Goal: Transaction & Acquisition: Purchase product/service

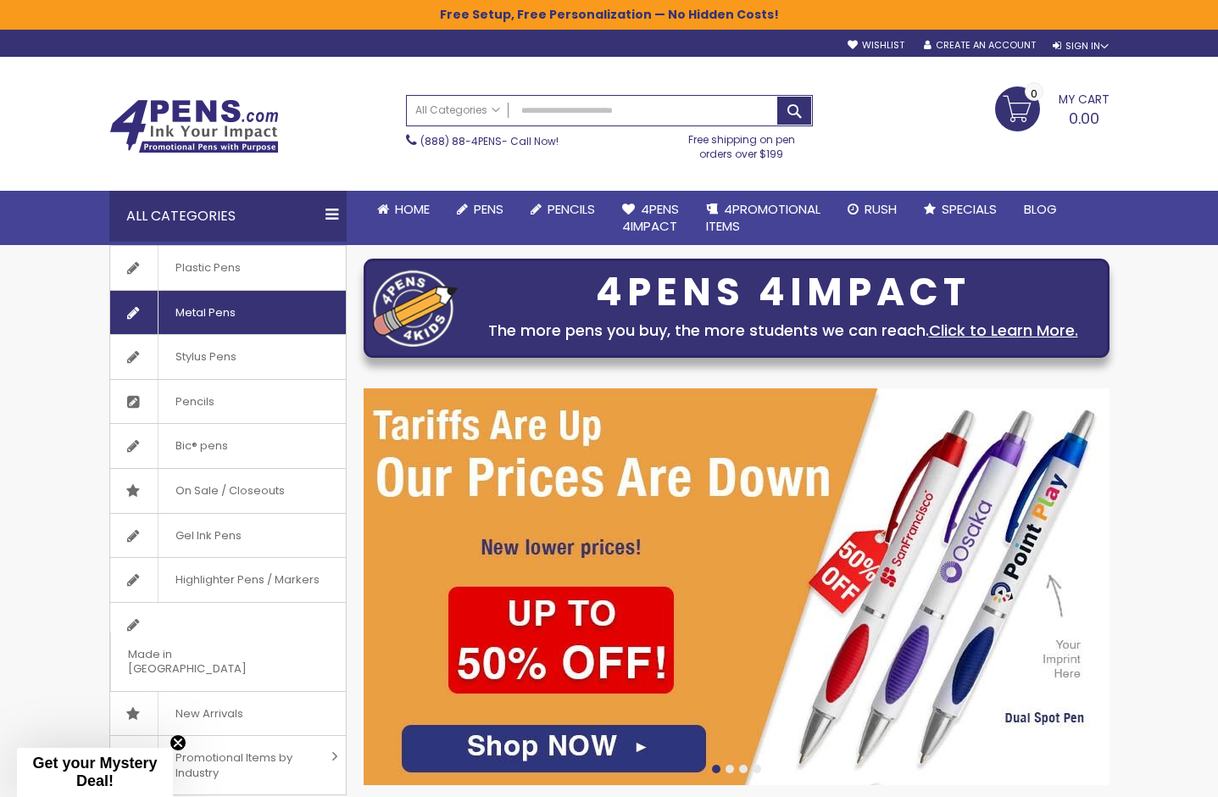
click at [219, 313] on span "Metal Pens" at bounding box center [205, 313] width 95 height 44
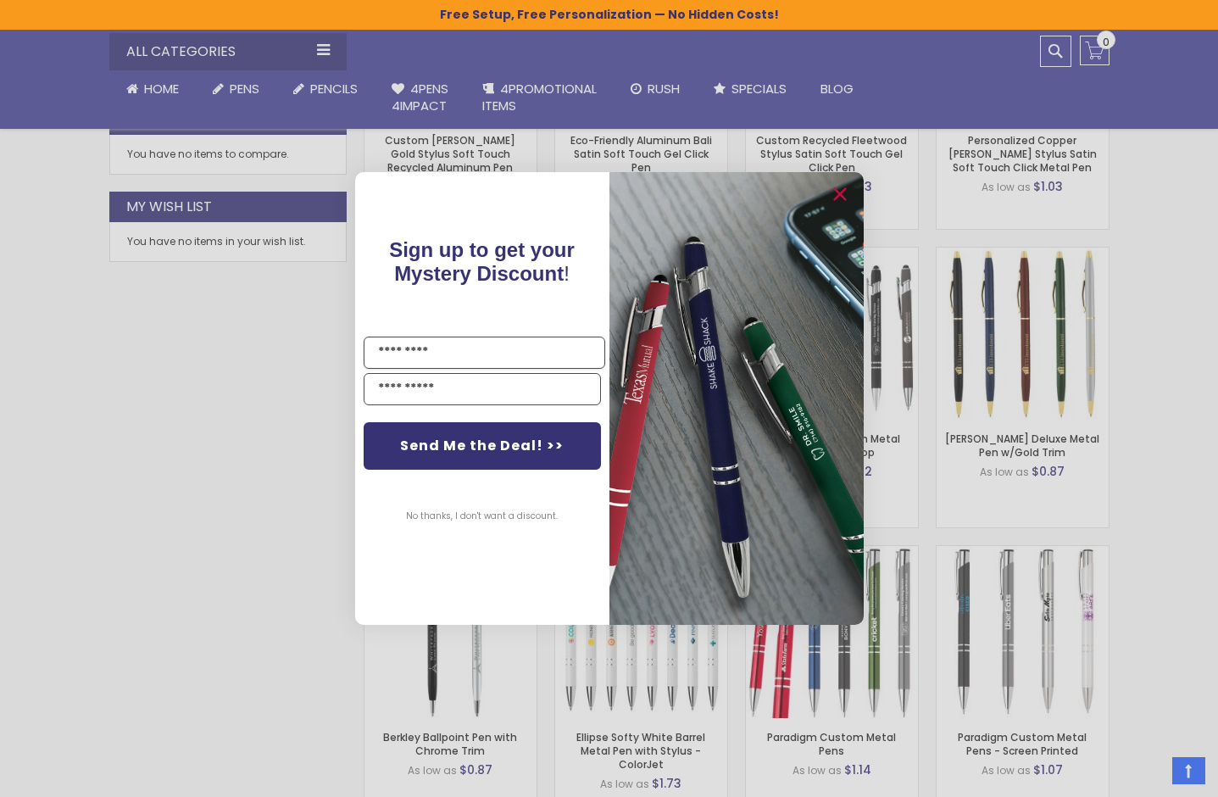
scroll to position [942, 0]
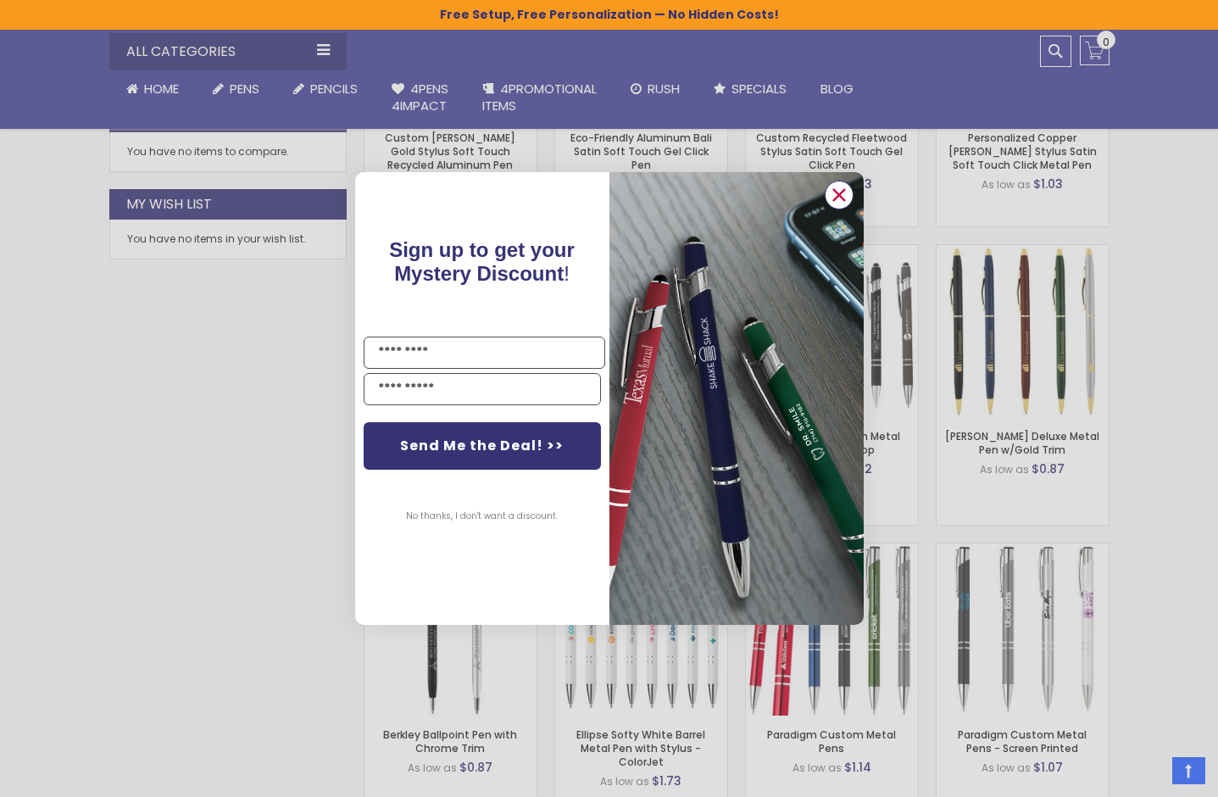
click at [840, 194] on icon "Close dialog" at bounding box center [838, 195] width 11 height 11
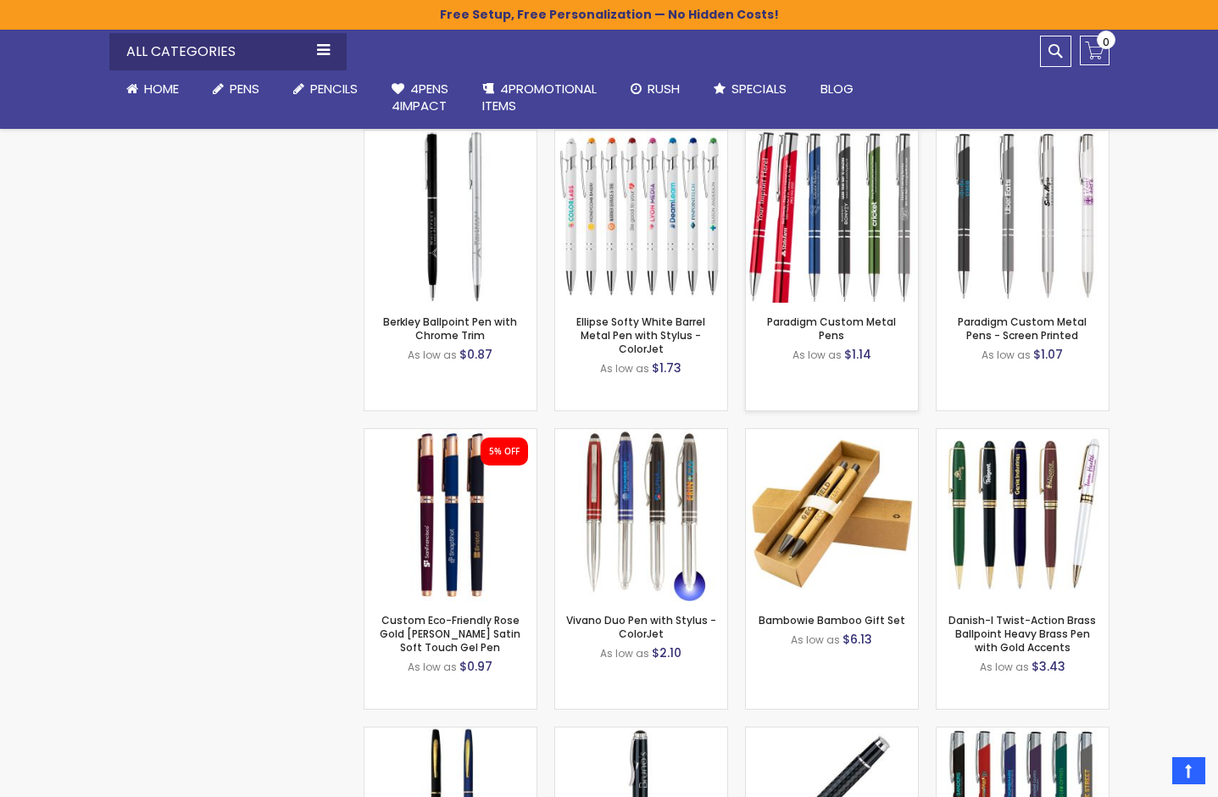
scroll to position [1359, 0]
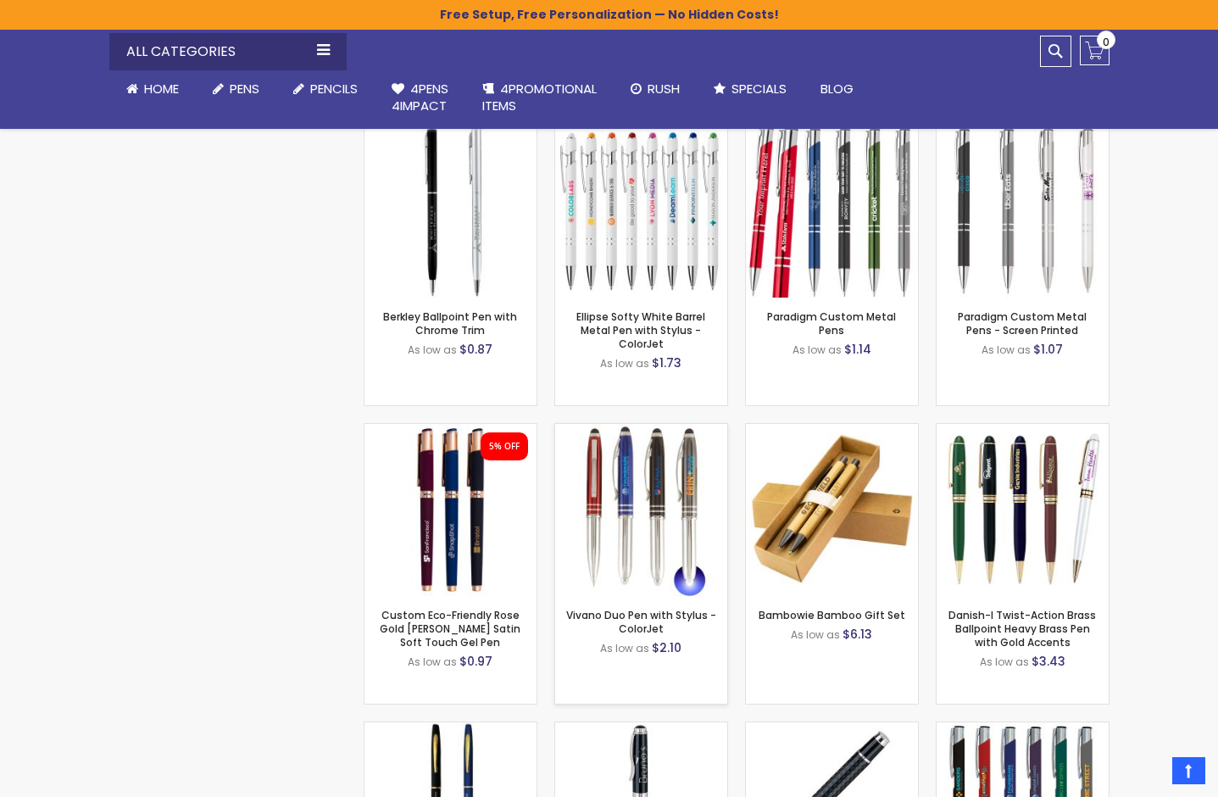
click at [653, 535] on img at bounding box center [641, 510] width 172 height 172
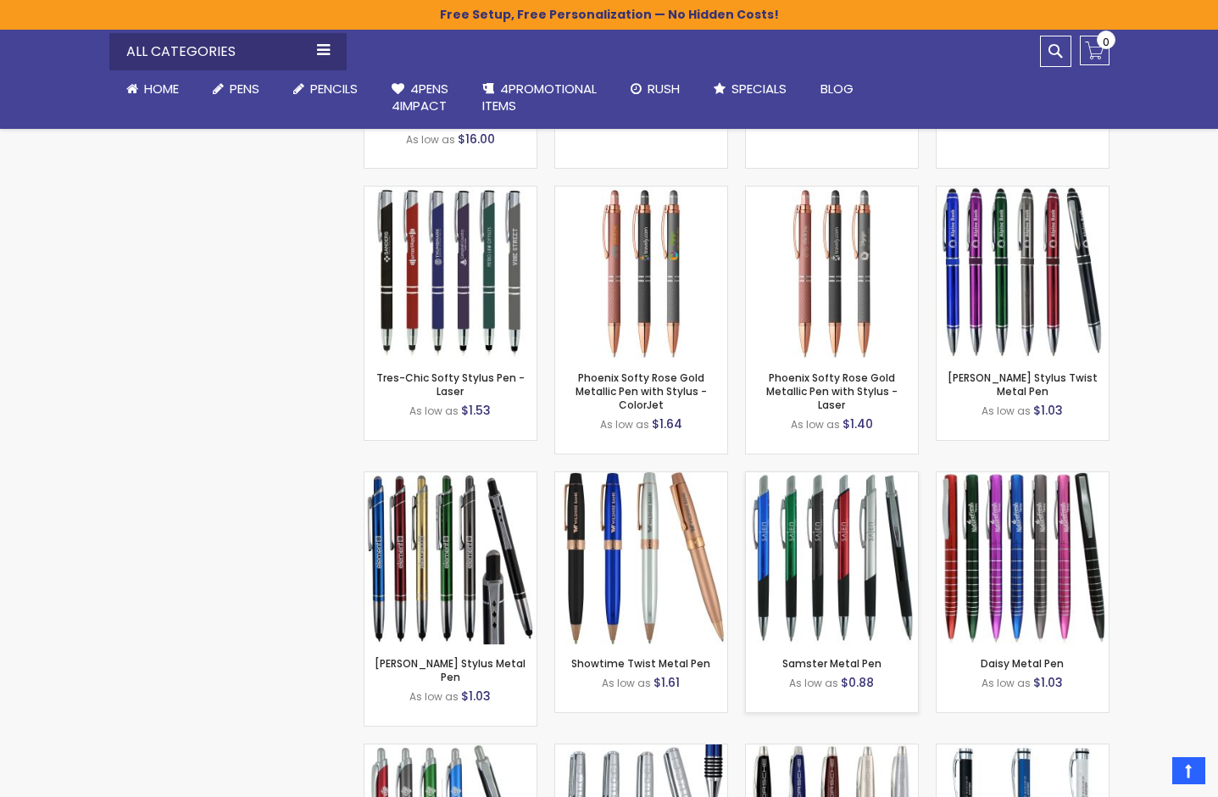
scroll to position [2194, 0]
click at [655, 571] on img at bounding box center [641, 557] width 172 height 172
click at [632, 554] on img at bounding box center [641, 557] width 172 height 172
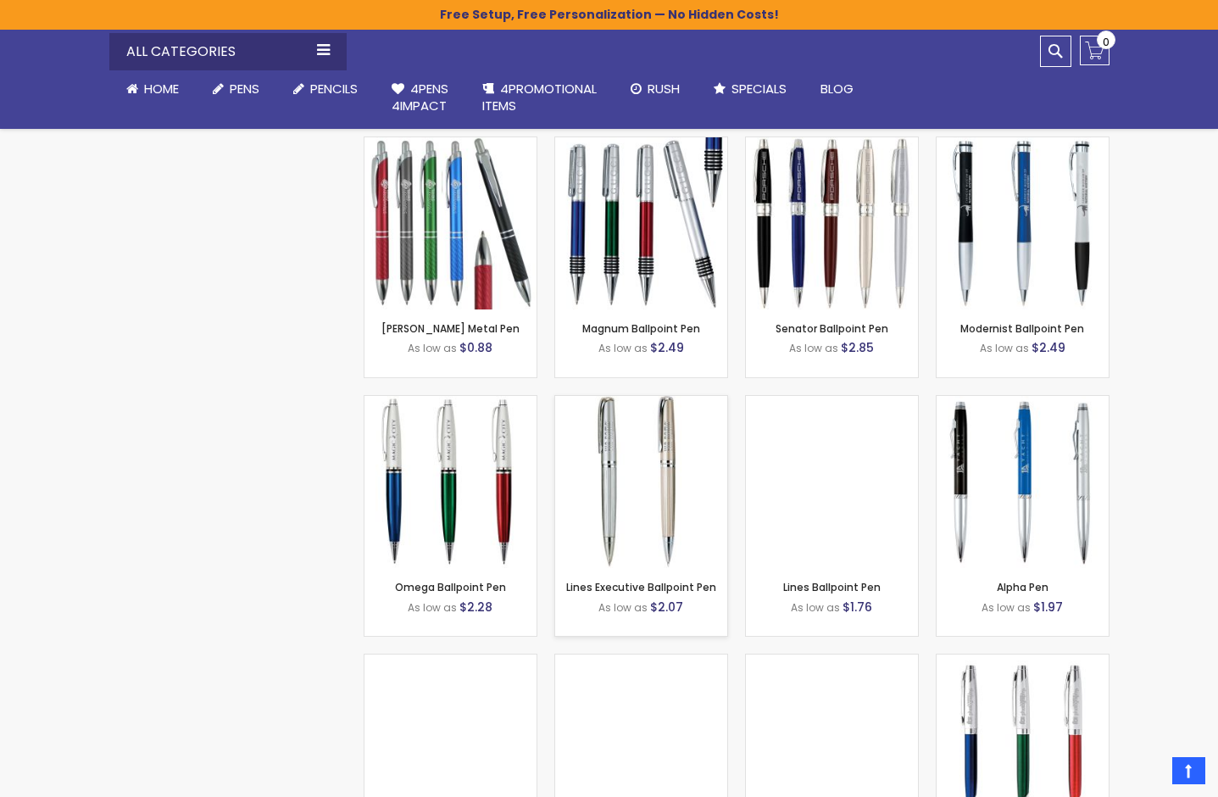
scroll to position [2802, 0]
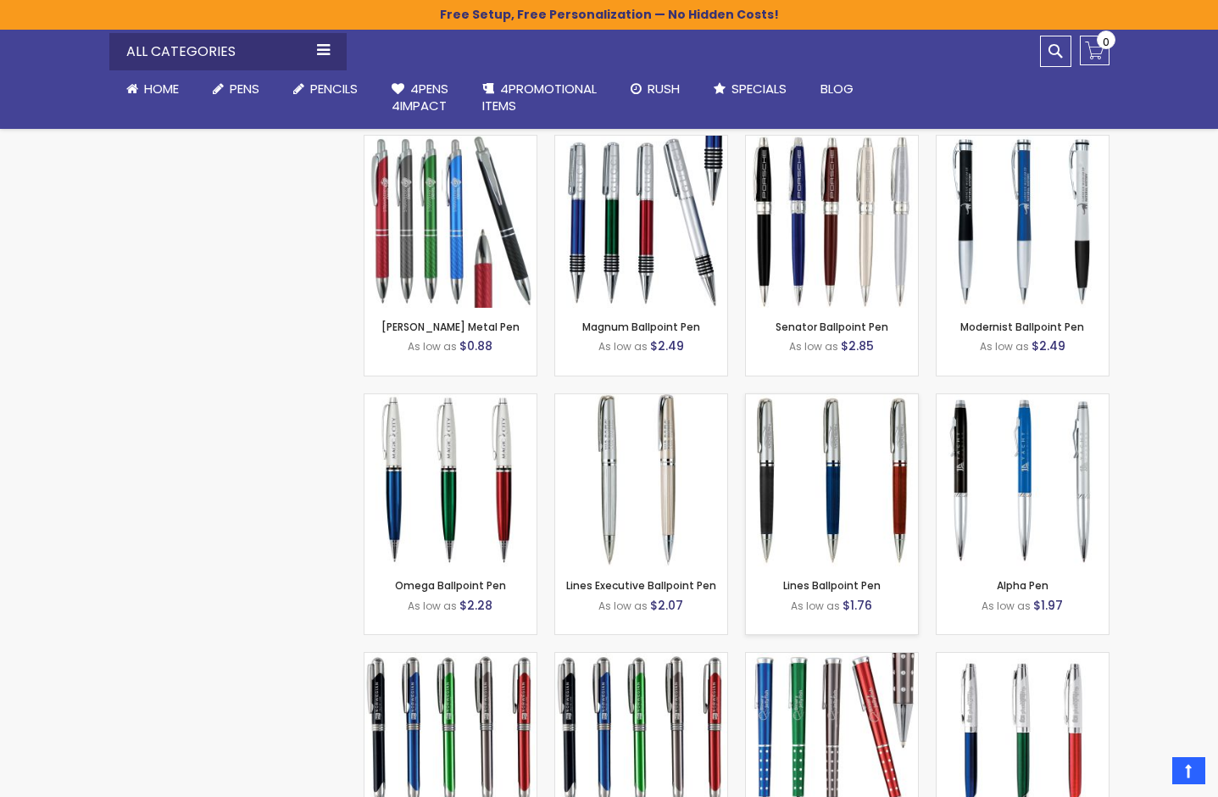
click at [817, 493] on img at bounding box center [832, 480] width 172 height 172
click at [438, 437] on img at bounding box center [450, 480] width 172 height 172
click at [642, 485] on img at bounding box center [641, 480] width 172 height 172
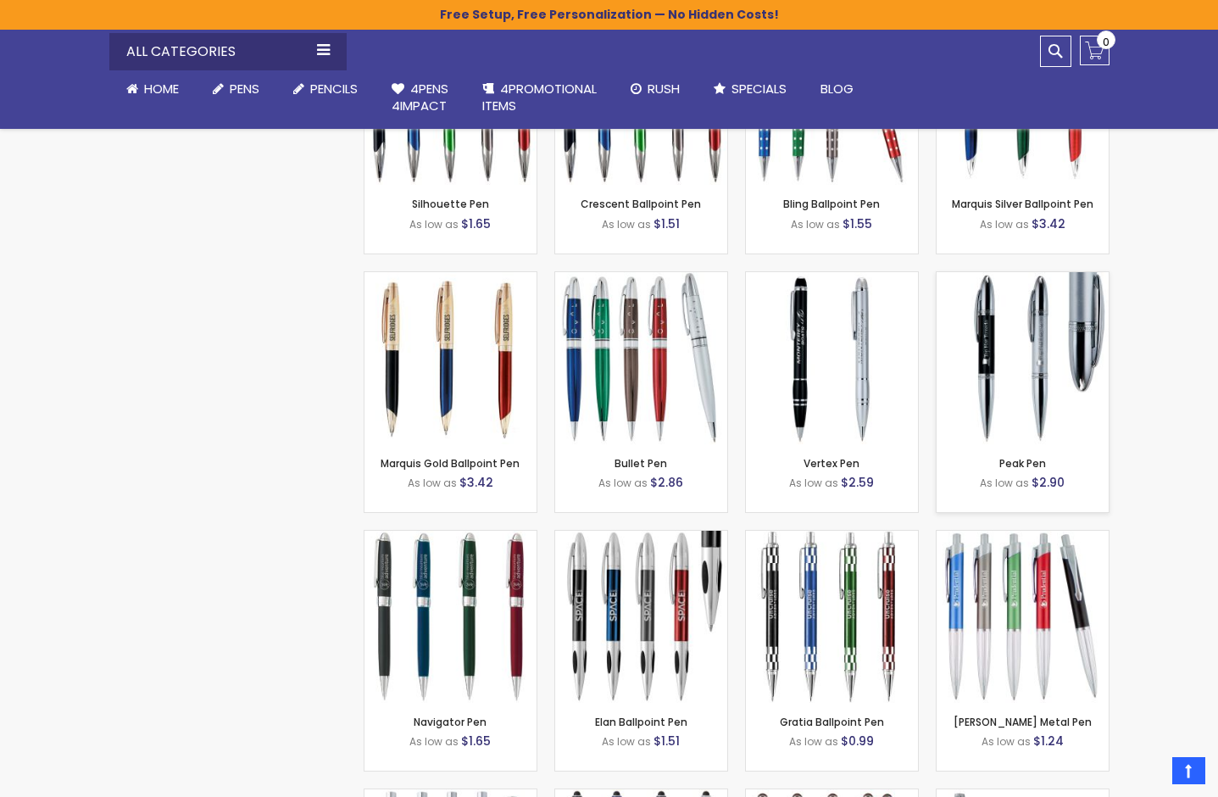
scroll to position [3459, 0]
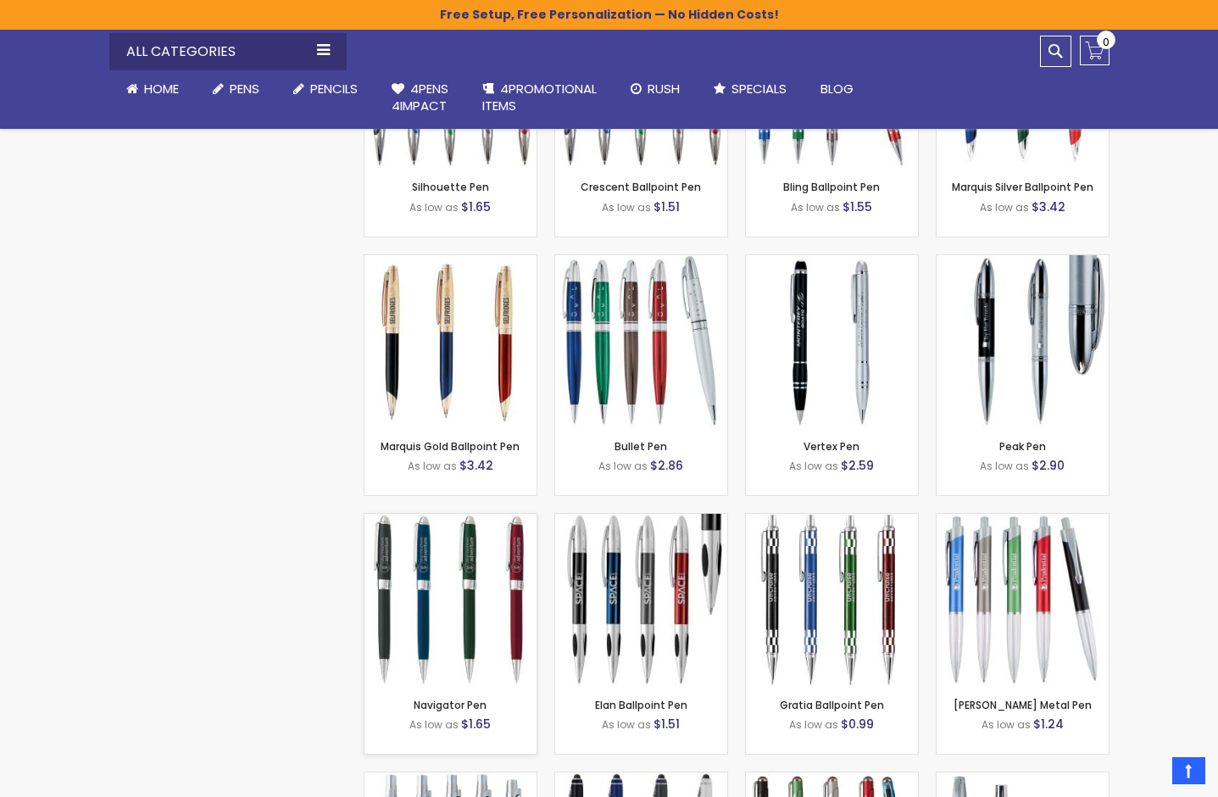
click at [460, 586] on img at bounding box center [450, 600] width 172 height 172
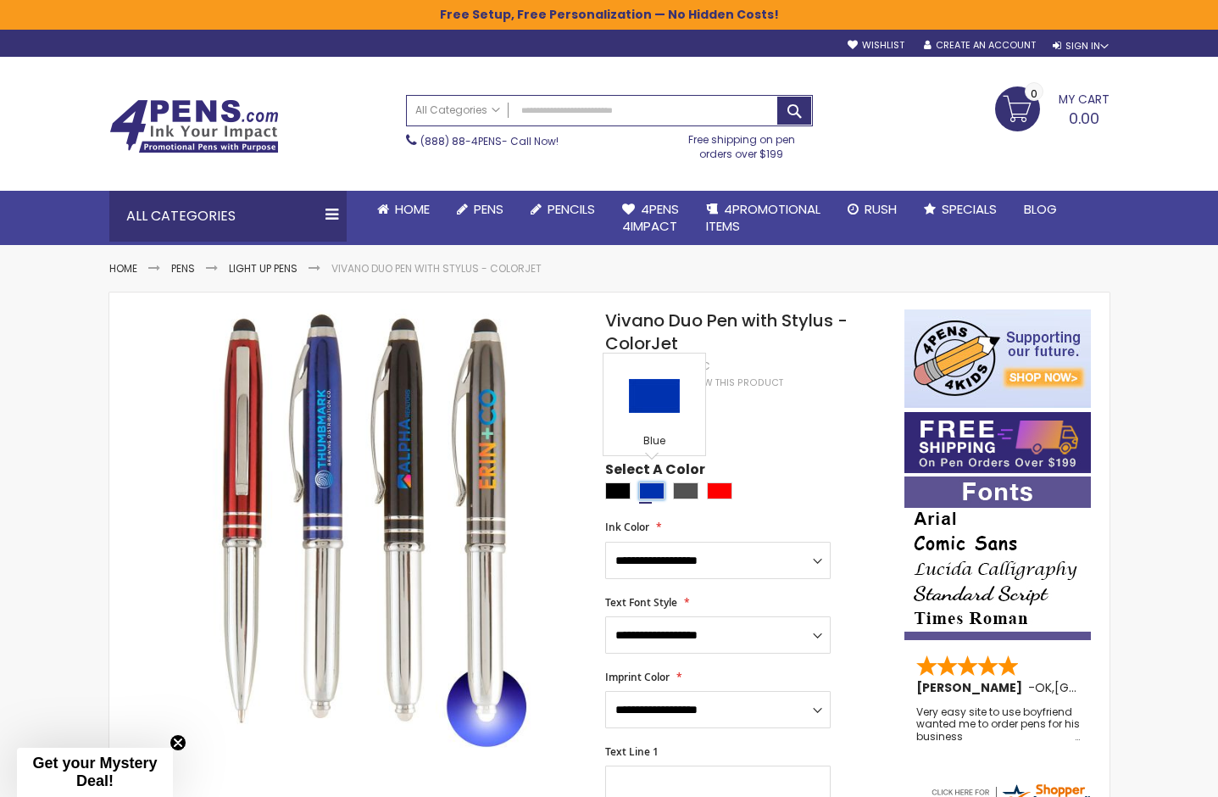
click at [653, 482] on div "Blue" at bounding box center [651, 490] width 25 height 17
type input "****"
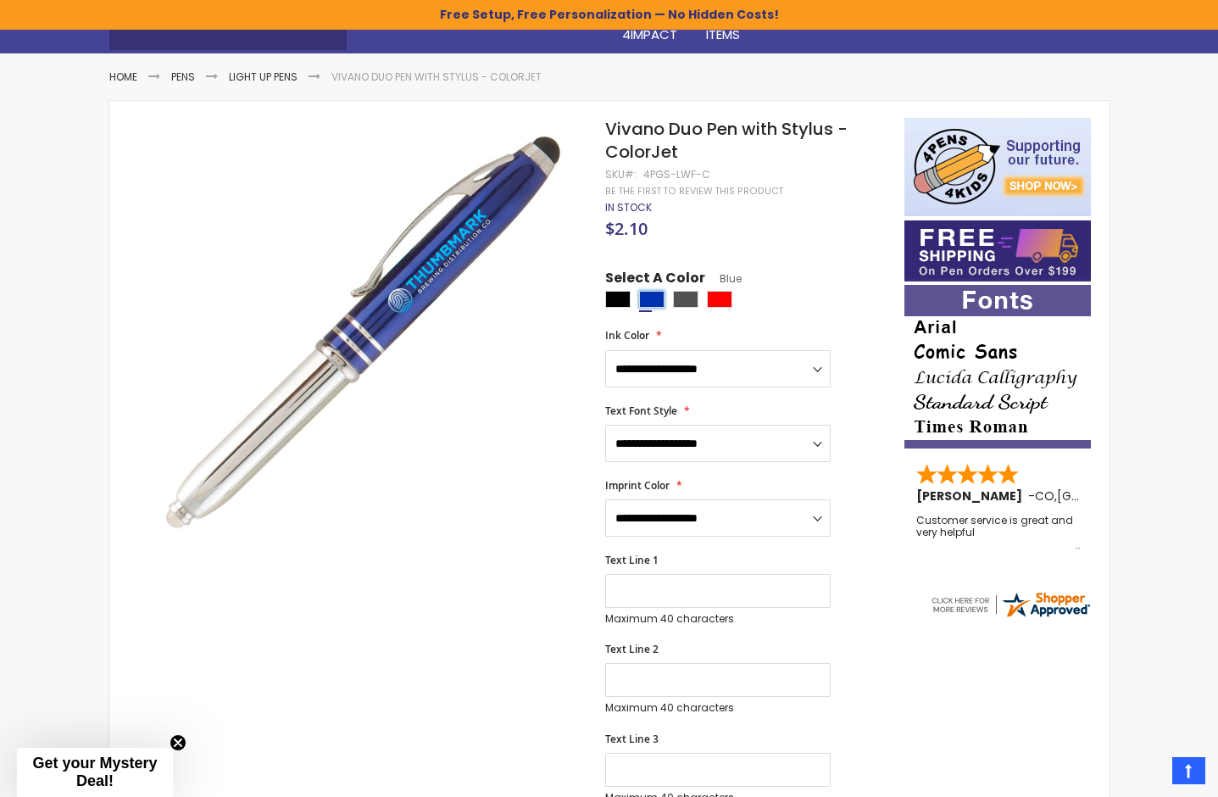
scroll to position [189, 0]
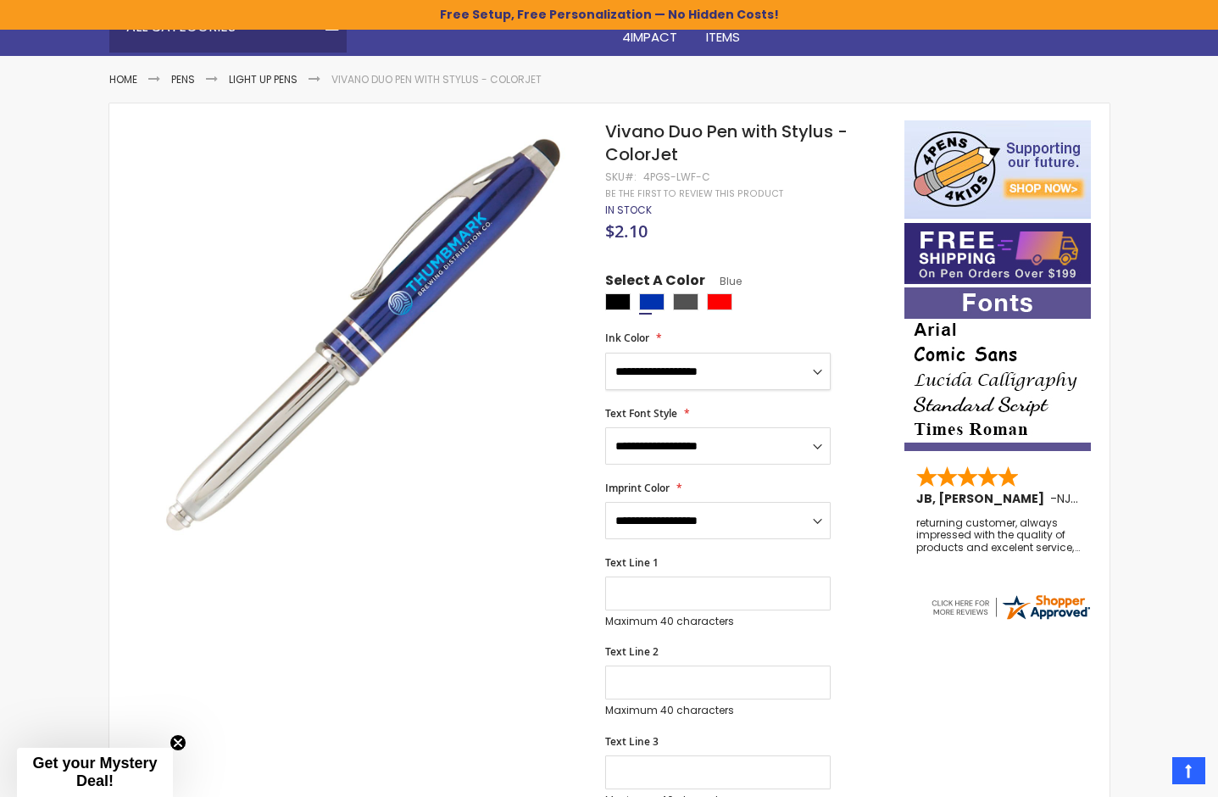
select select "****"
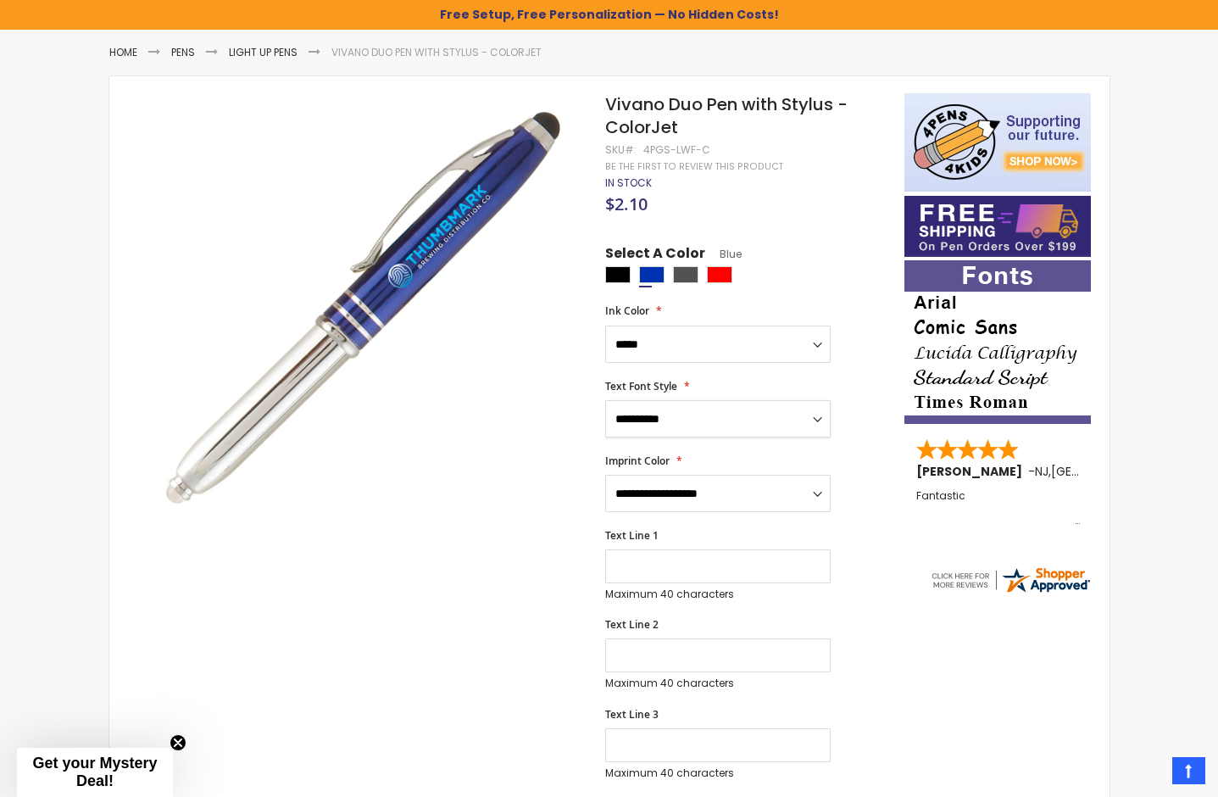
scroll to position [221, 0]
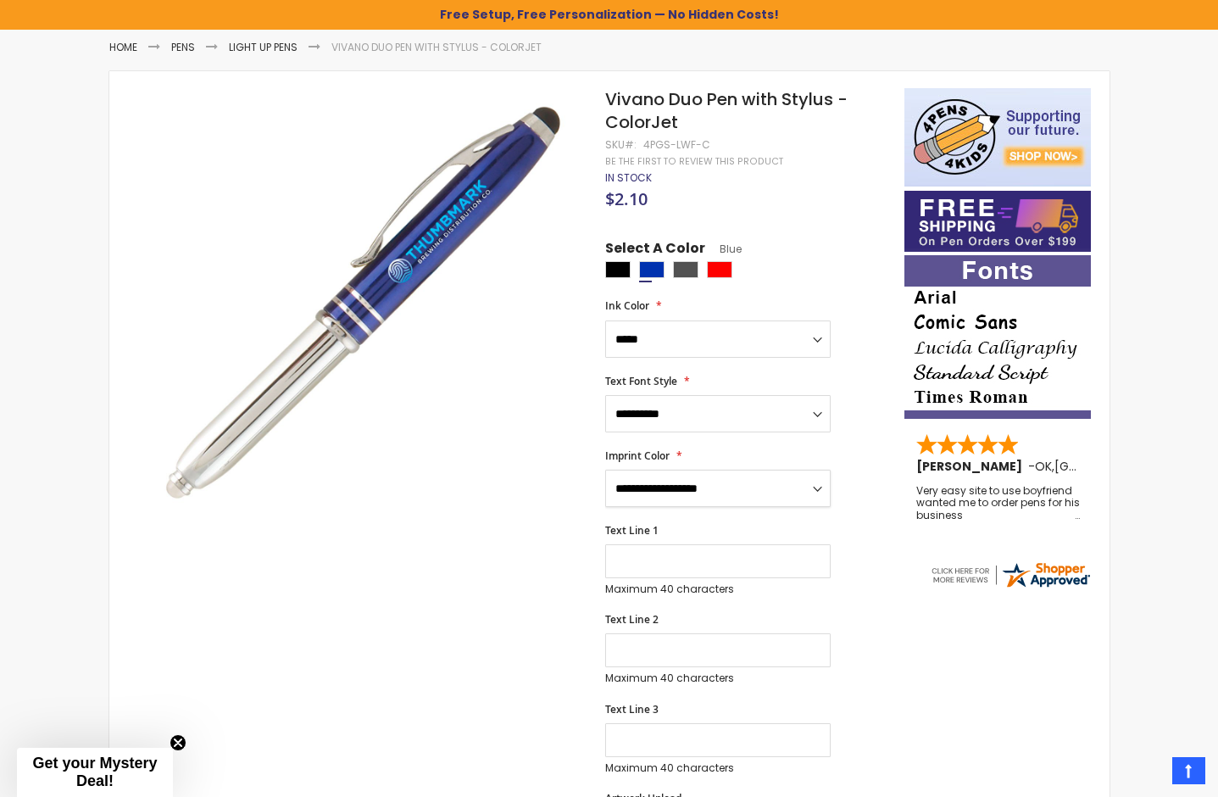
select select "****"
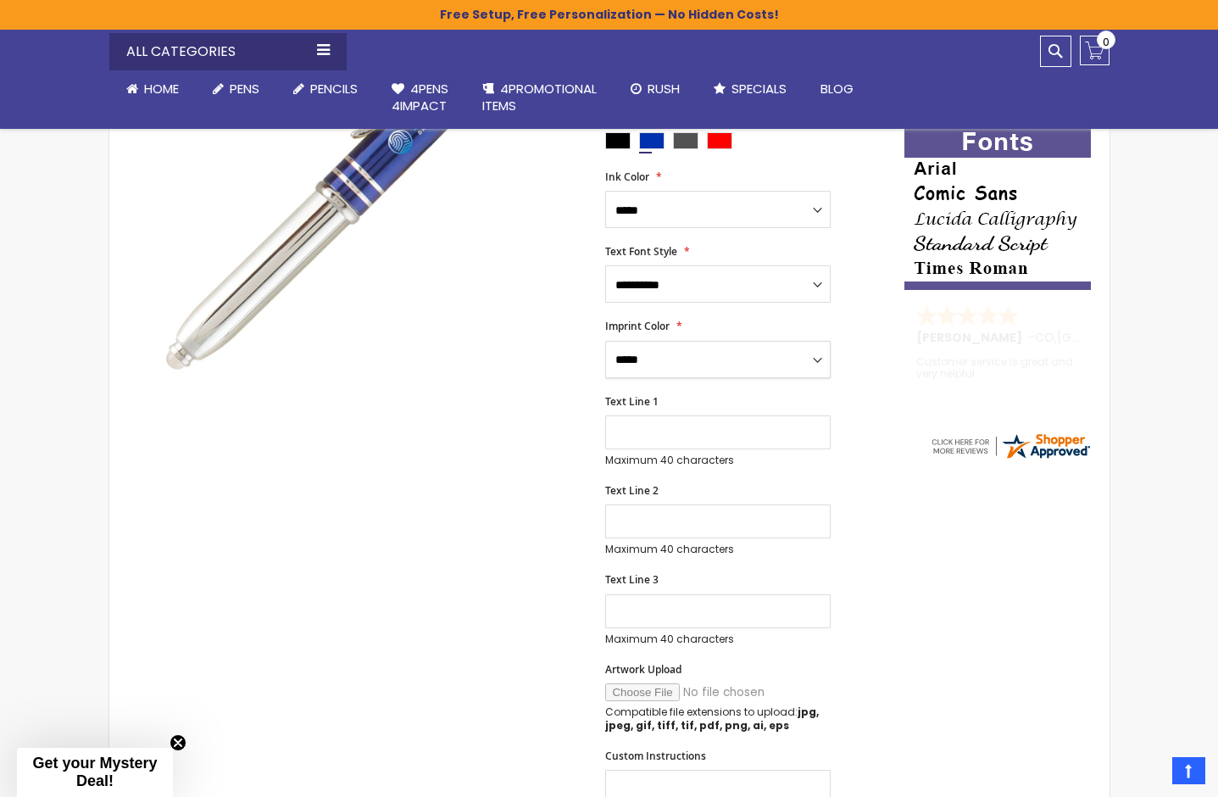
scroll to position [356, 0]
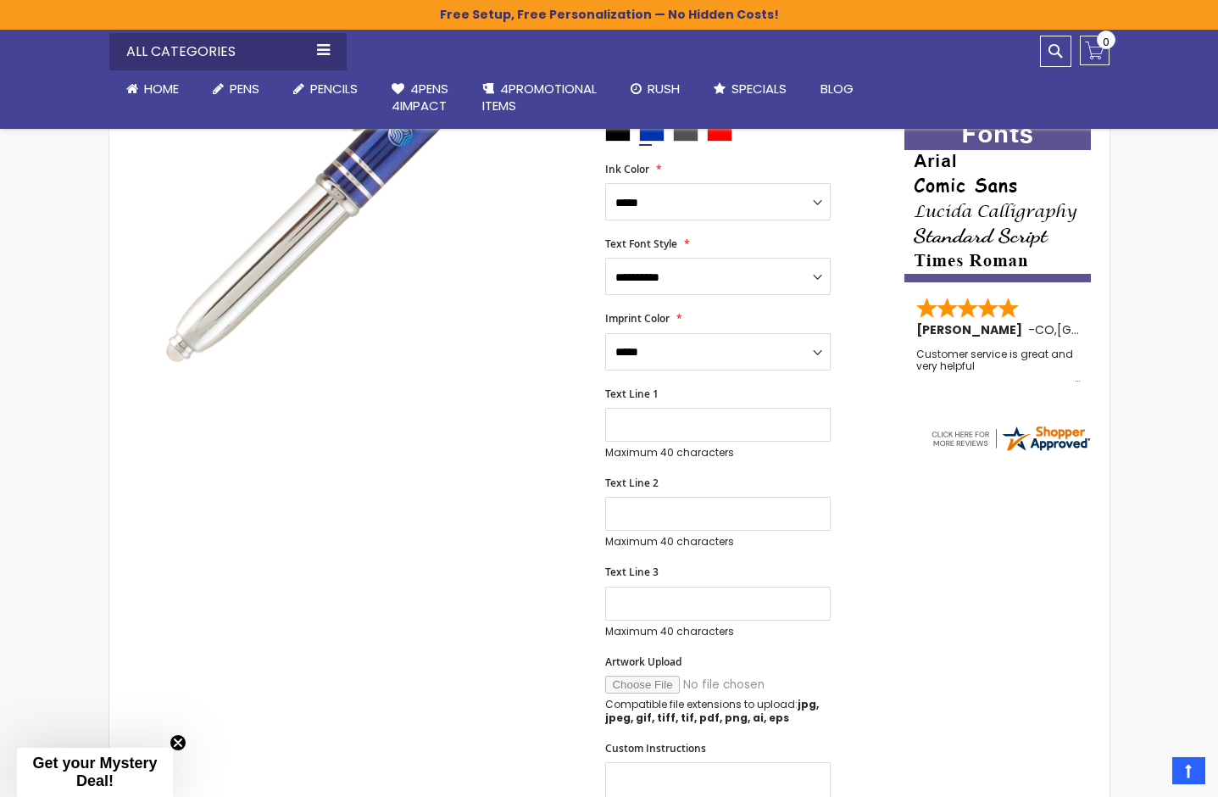
click at [647, 675] on input "Artwork Upload" at bounding box center [720, 684] width 231 height 18
type input "**********"
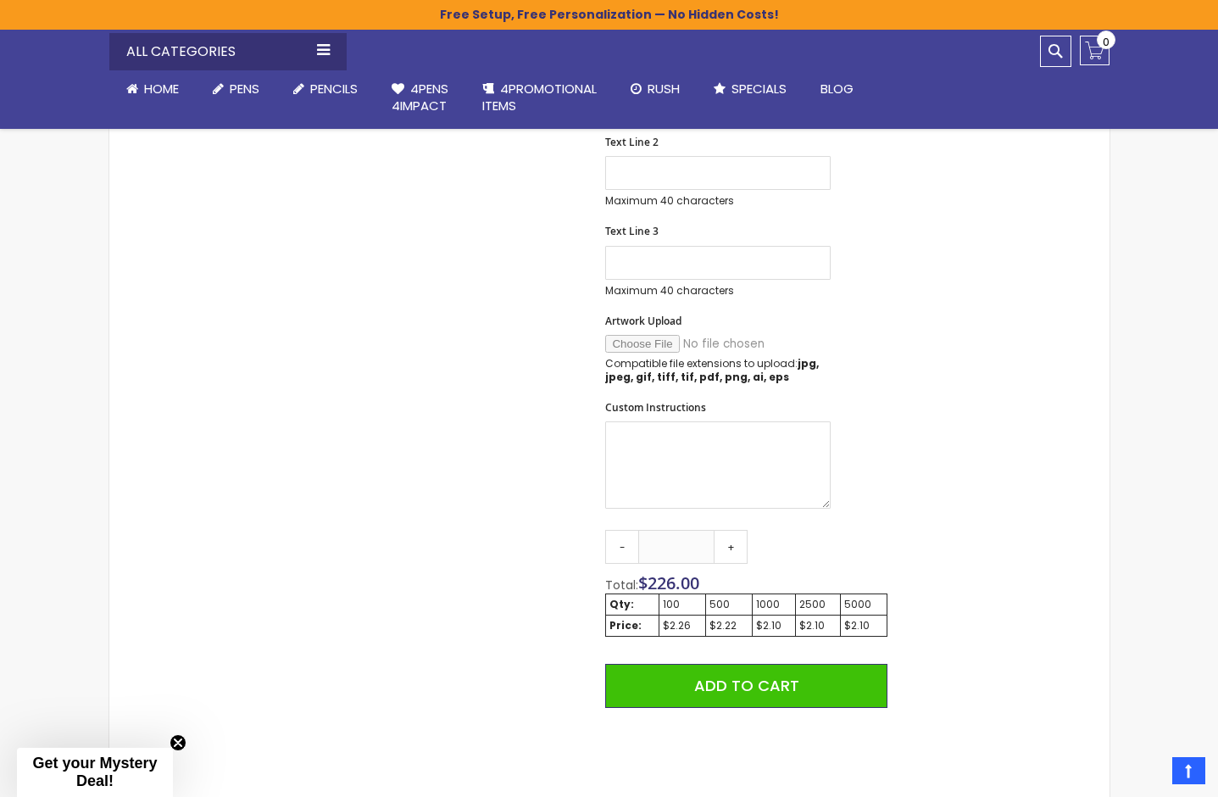
scroll to position [698, 0]
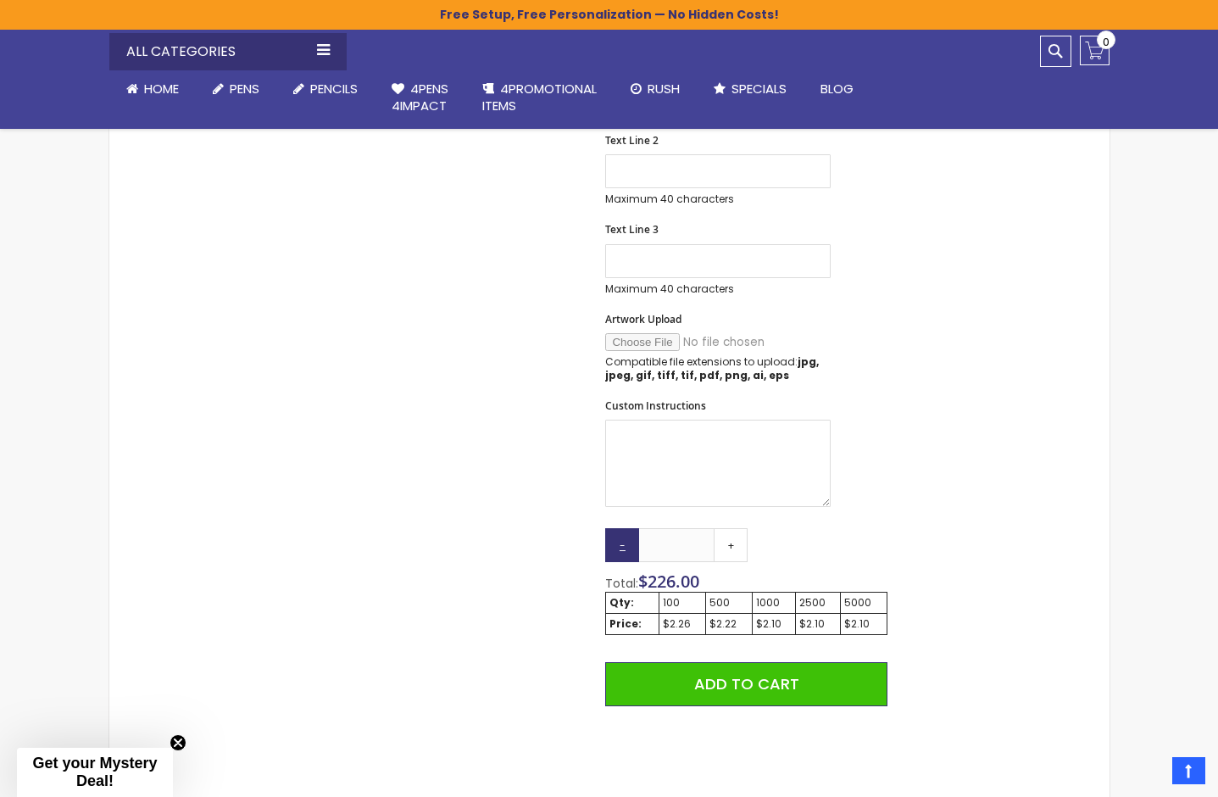
click at [619, 528] on link "-" at bounding box center [622, 545] width 34 height 34
click at [620, 528] on link "-" at bounding box center [622, 545] width 34 height 34
click at [731, 528] on link "+" at bounding box center [731, 545] width 34 height 34
click at [627, 528] on link "-" at bounding box center [622, 545] width 34 height 34
type input "***"
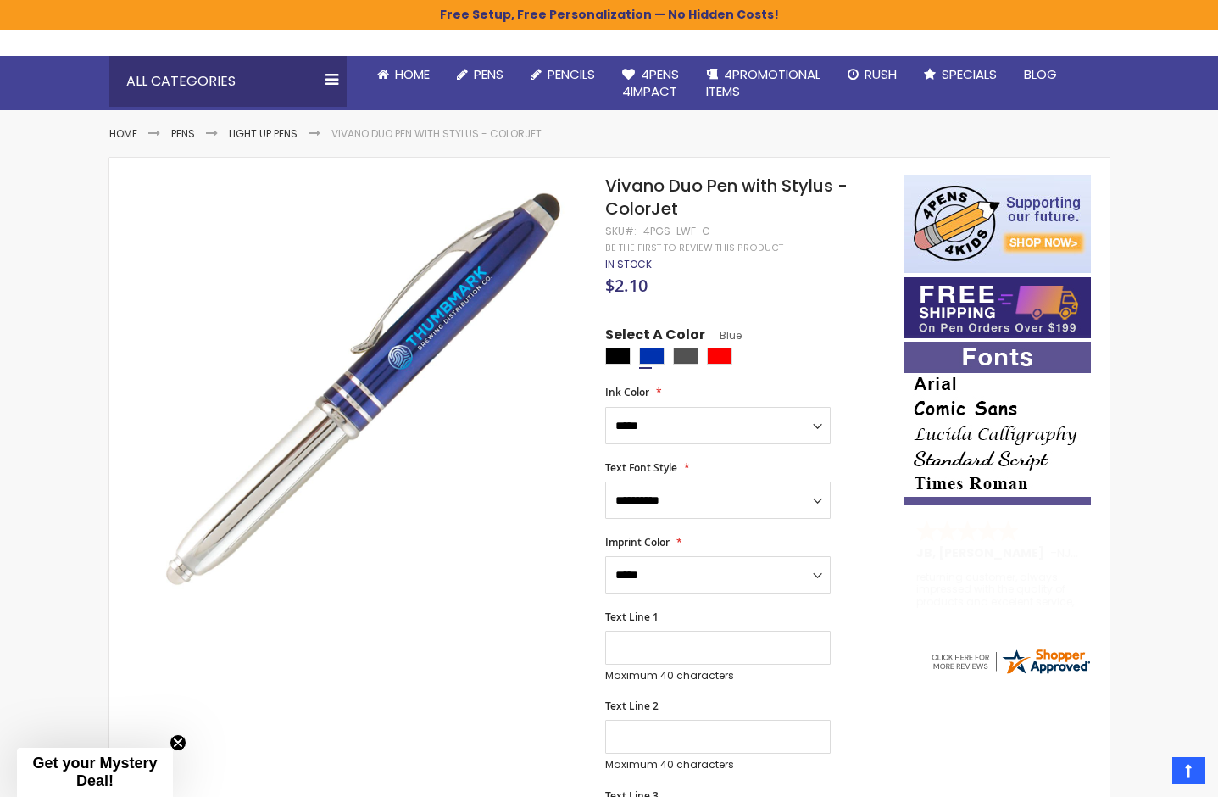
scroll to position [133, 0]
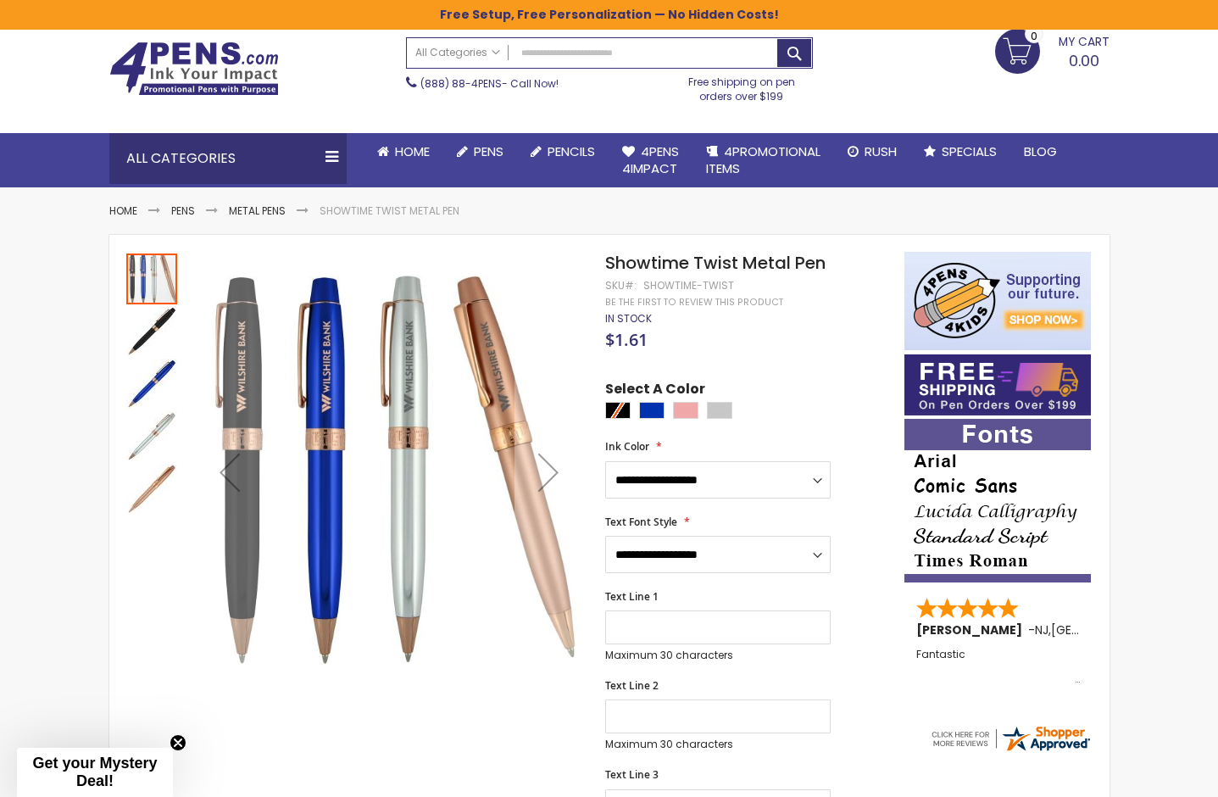
scroll to position [59, 0]
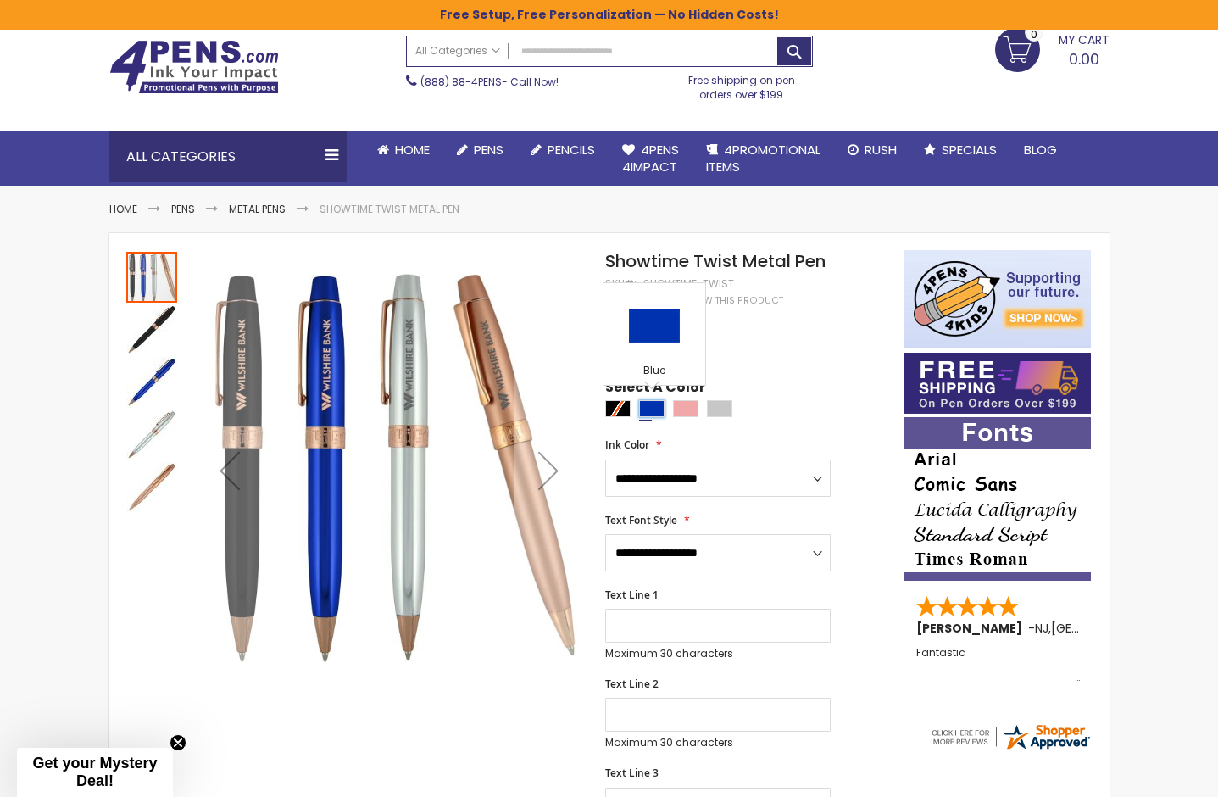
click at [653, 404] on div "Blue" at bounding box center [651, 408] width 25 height 17
type input "****"
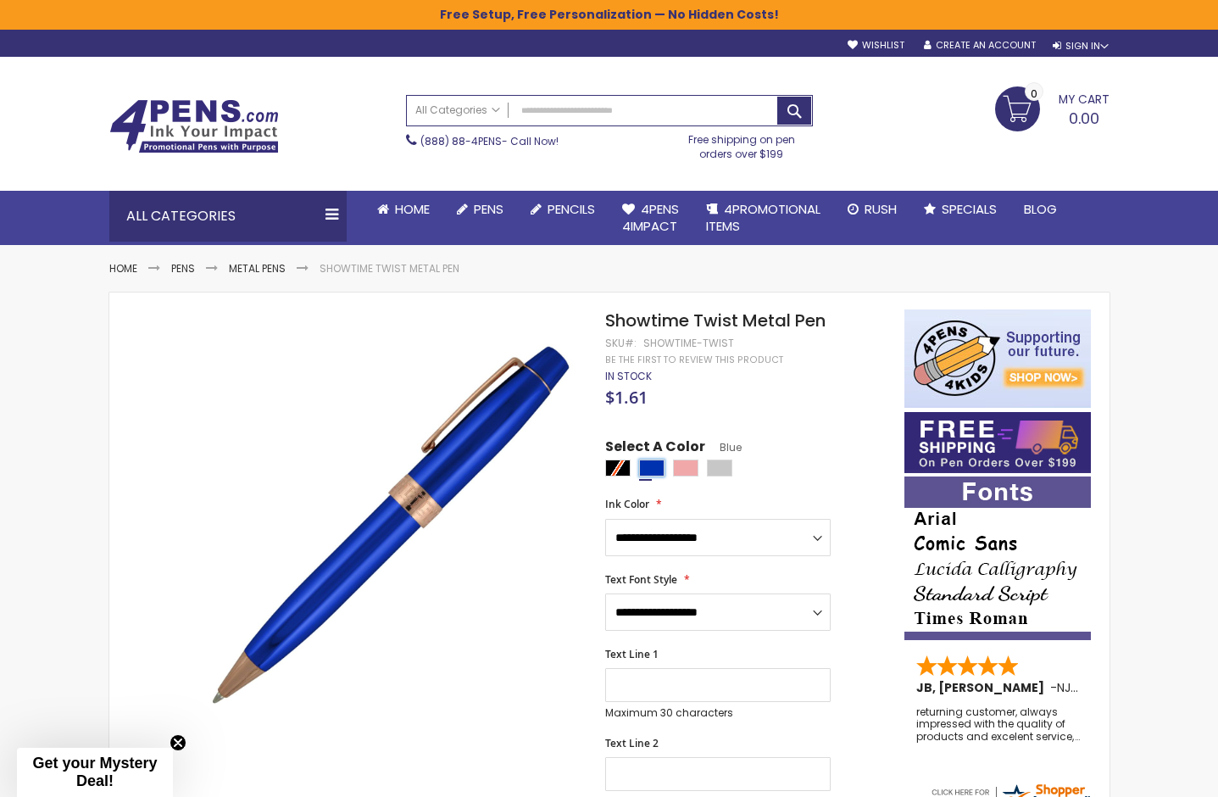
scroll to position [0, 0]
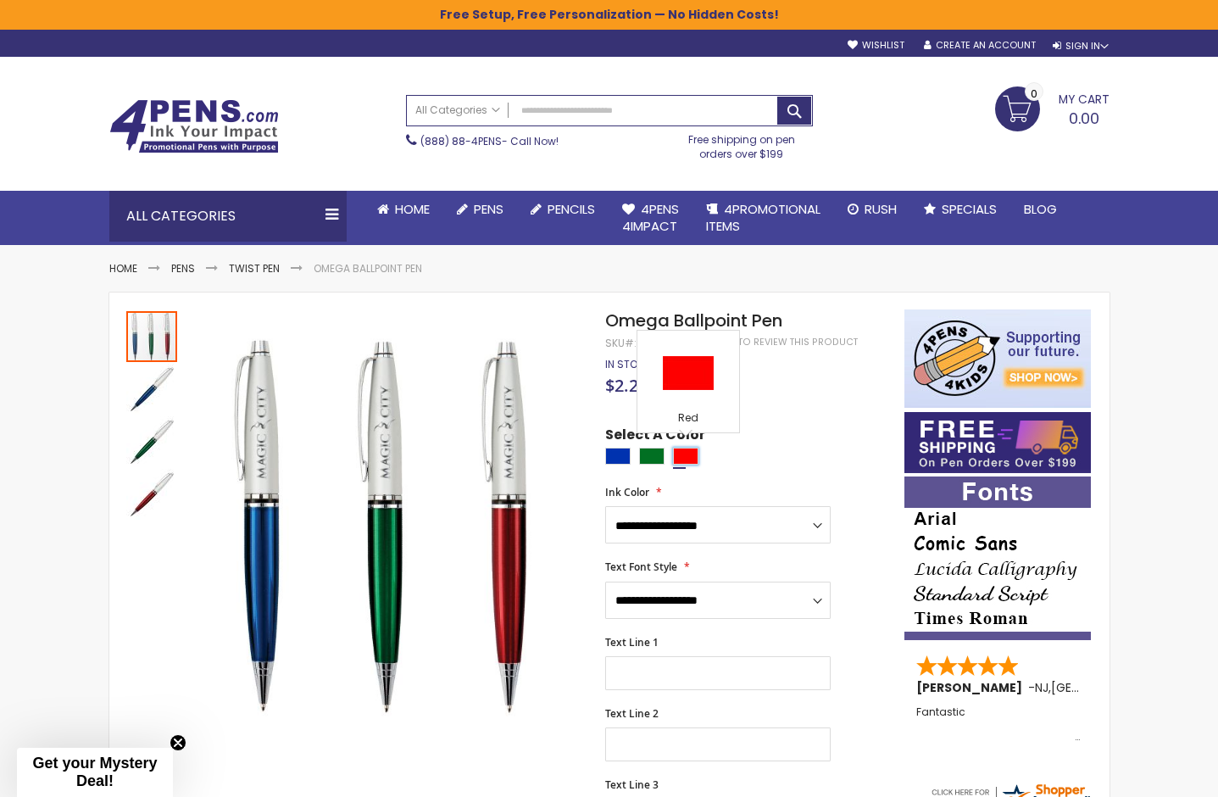
click at [682, 450] on div "Red" at bounding box center [685, 455] width 25 height 17
type input "****"
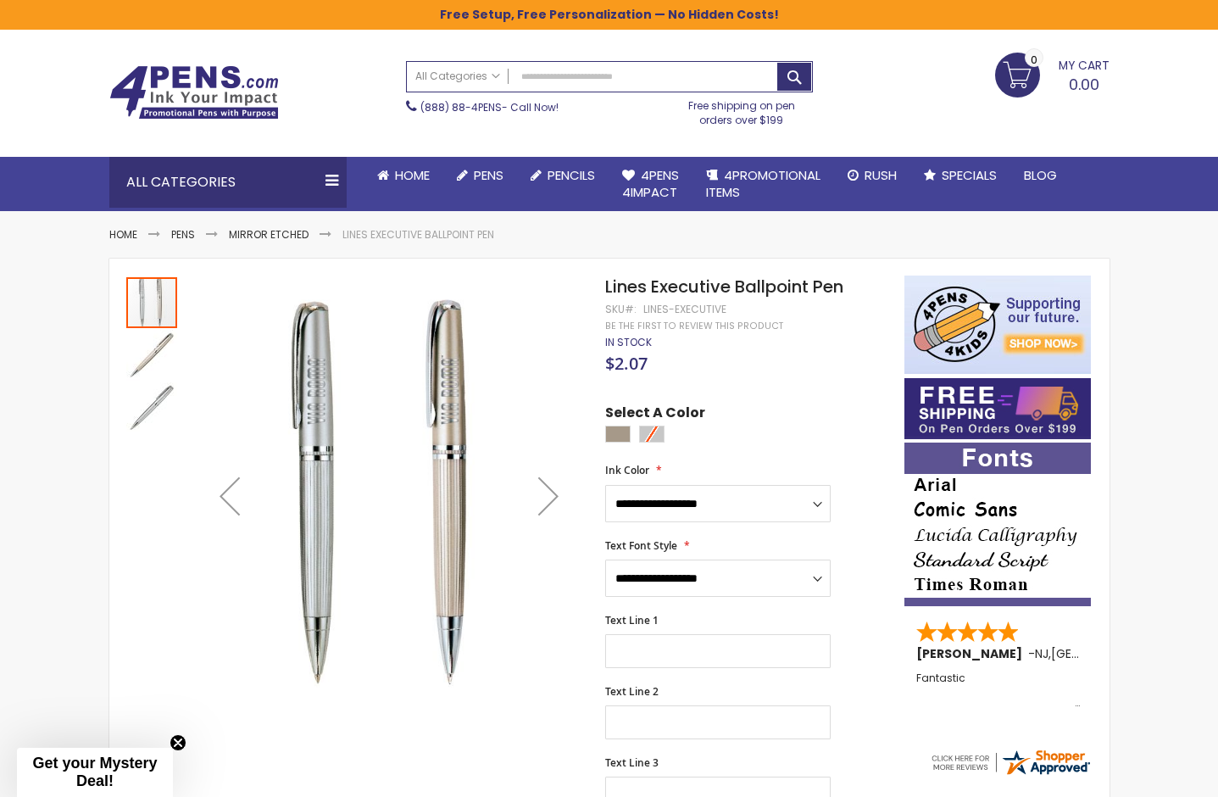
scroll to position [43, 0]
